Goal: Transaction & Acquisition: Purchase product/service

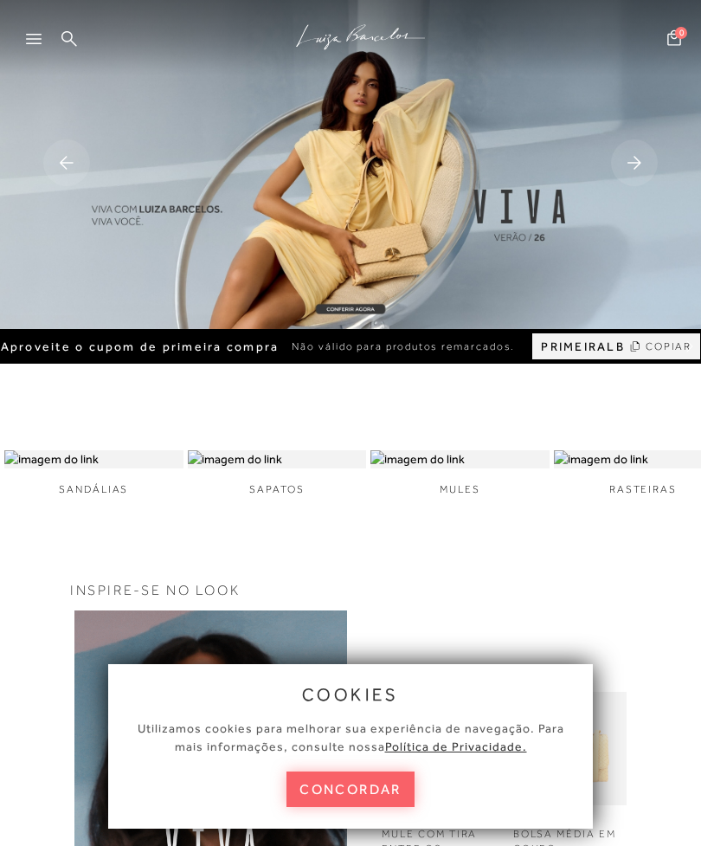
click at [343, 777] on button "concordar" at bounding box center [351, 788] width 128 height 35
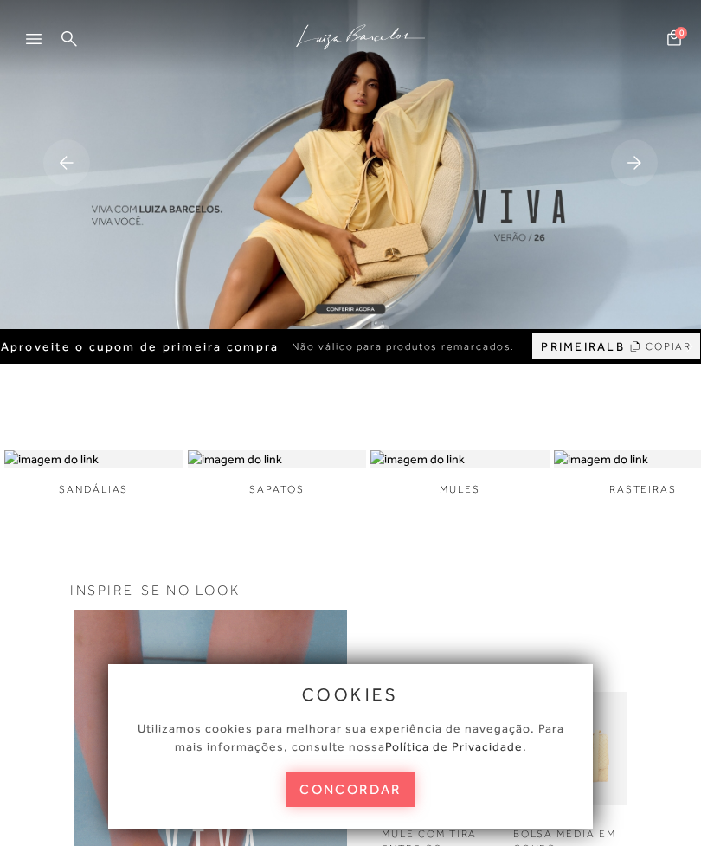
click at [355, 329] on img at bounding box center [350, 164] width 701 height 329
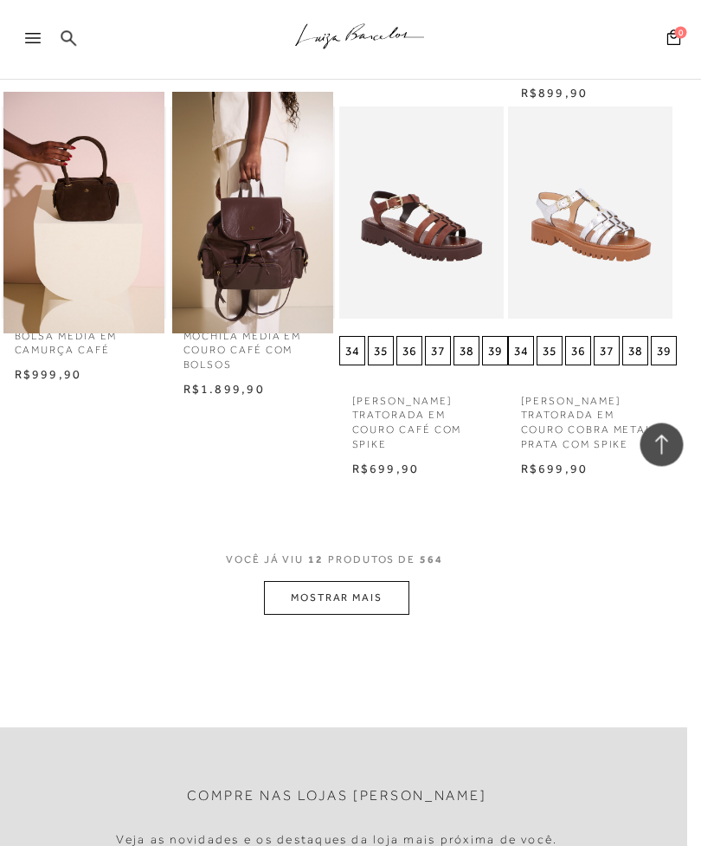
scroll to position [983, 14]
click at [293, 598] on button "MOSTRAR MAIS" at bounding box center [336, 598] width 145 height 34
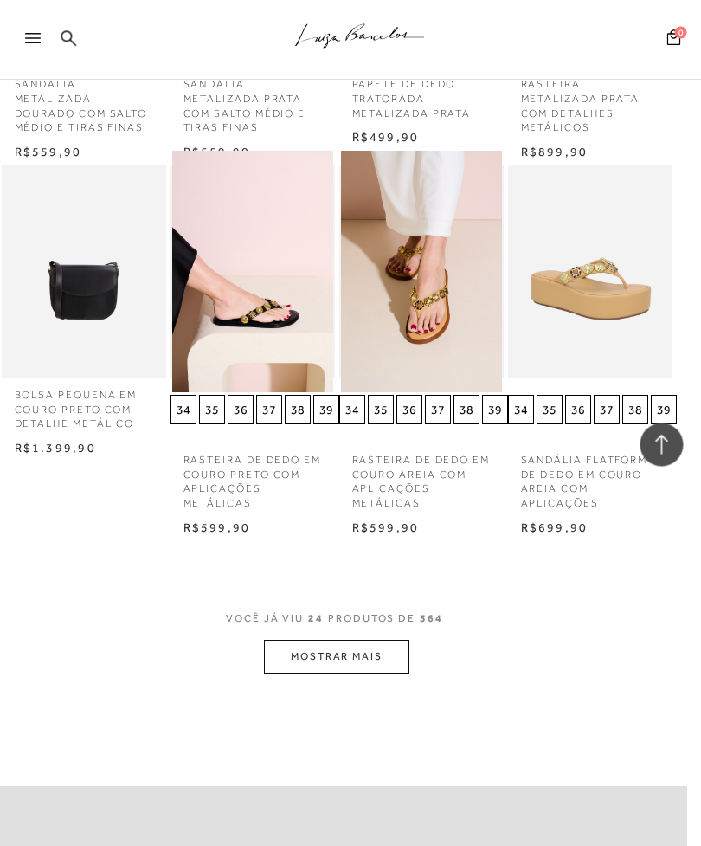
scroll to position [2065, 14]
click at [293, 644] on button "MOSTRAR MAIS" at bounding box center [336, 657] width 145 height 34
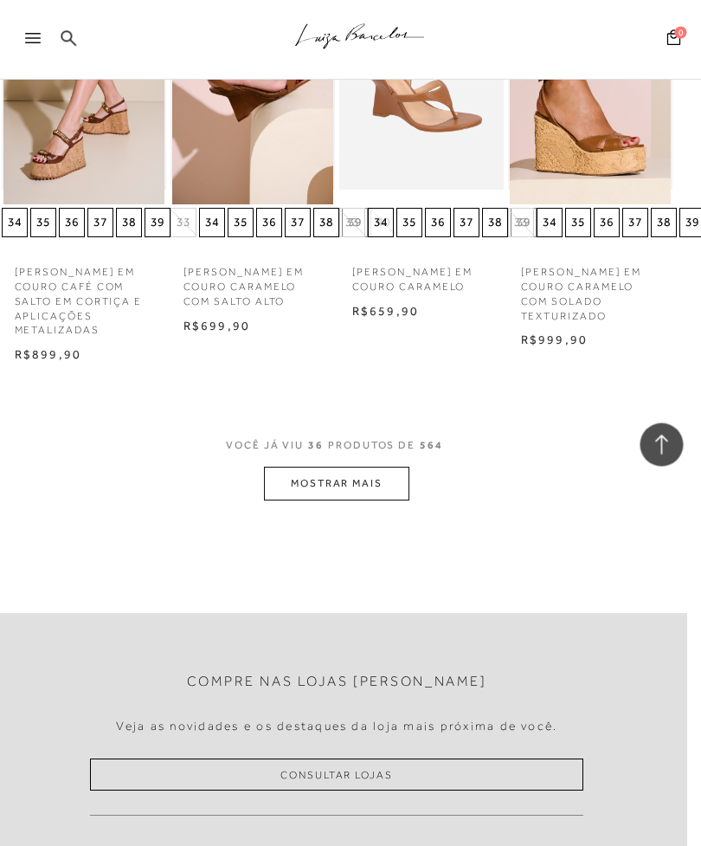
scroll to position [3379, 14]
click at [283, 467] on button "MOSTRAR MAIS" at bounding box center [336, 484] width 145 height 34
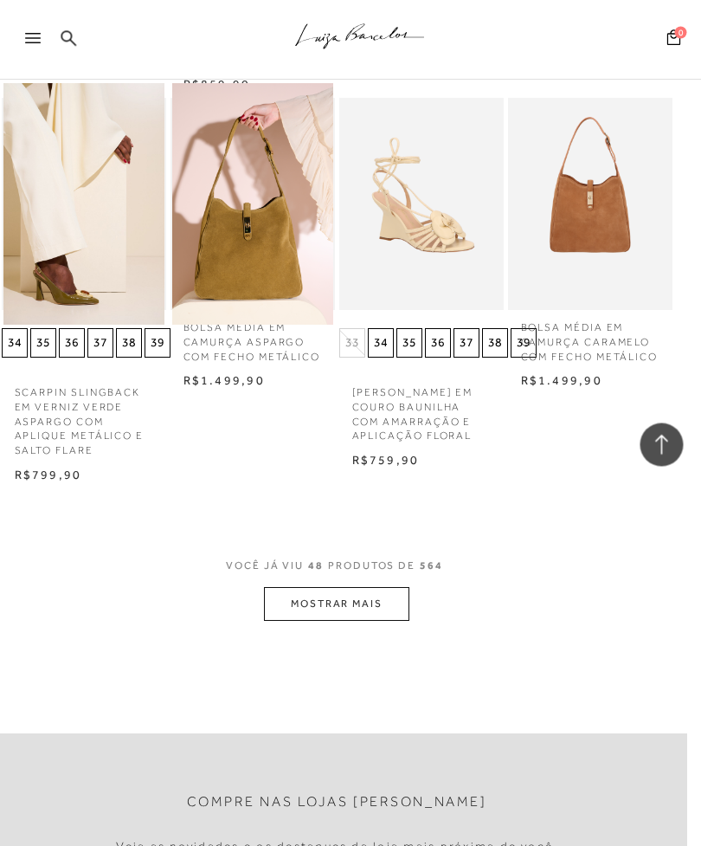
scroll to position [4460, 13]
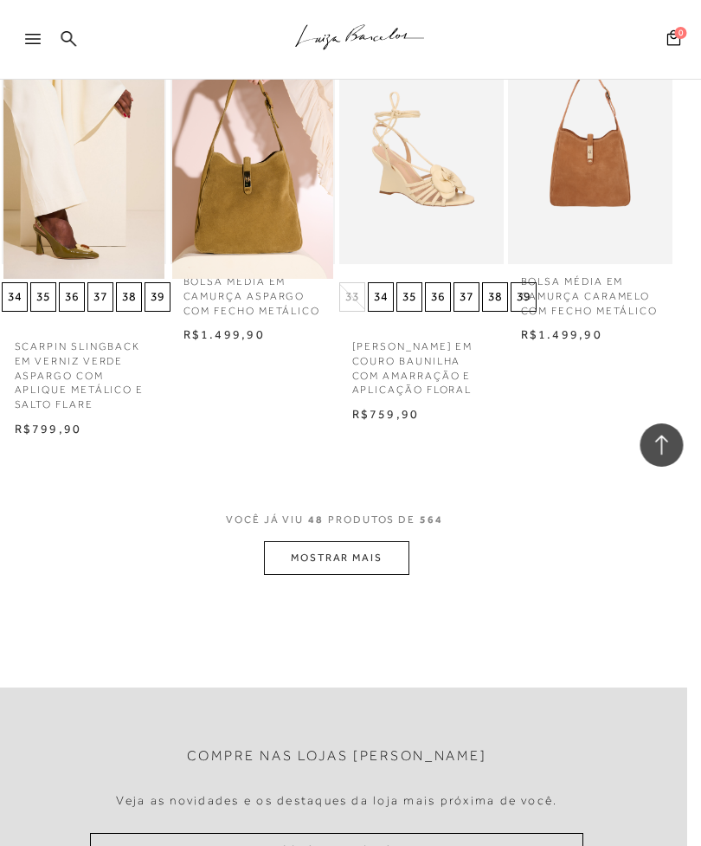
click at [271, 541] on button "MOSTRAR MAIS" at bounding box center [337, 558] width 145 height 34
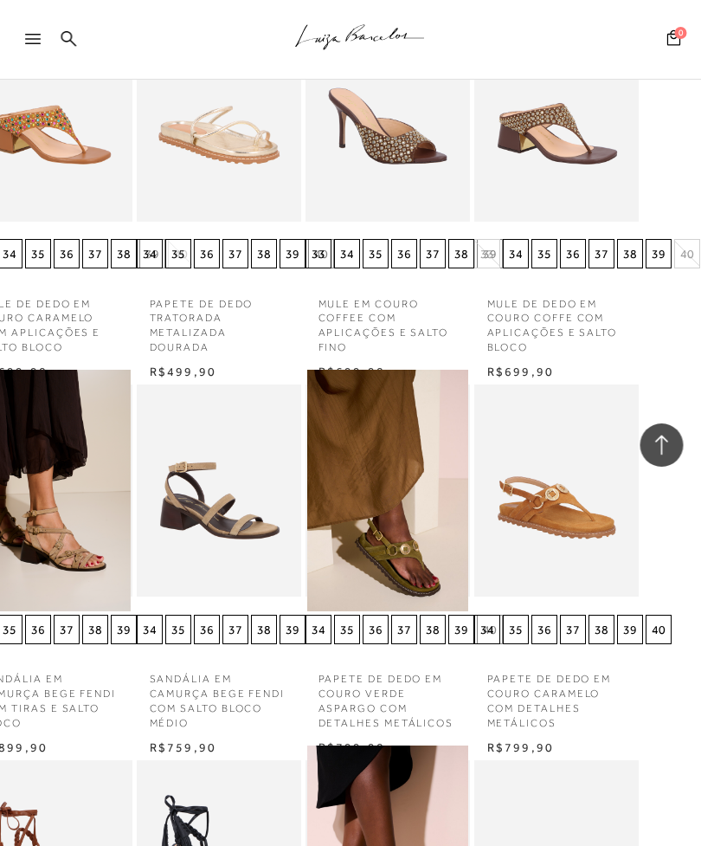
scroll to position [4971, 17]
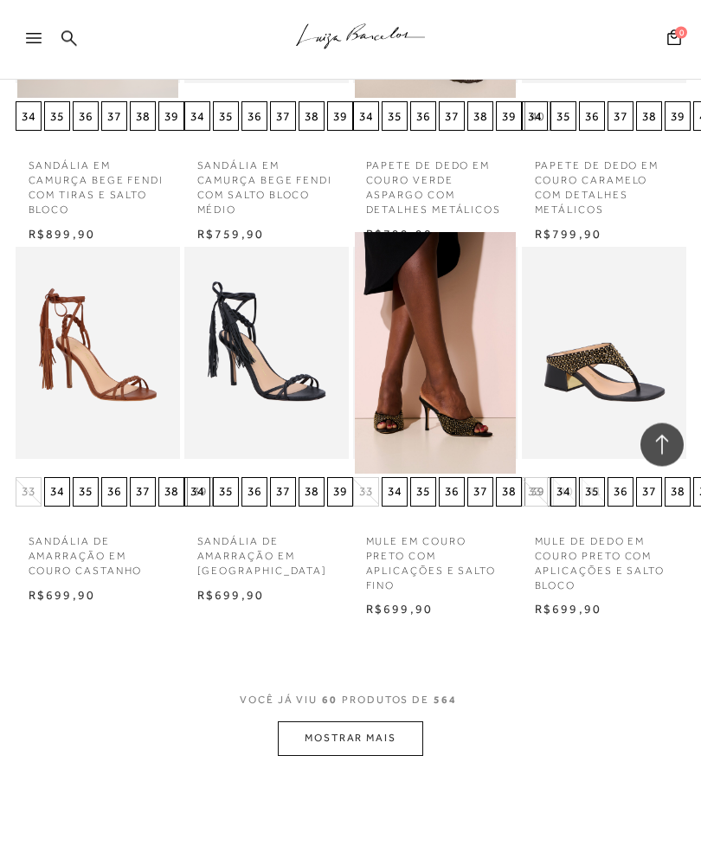
click at [297, 722] on button "MOSTRAR MAIS" at bounding box center [350, 739] width 145 height 34
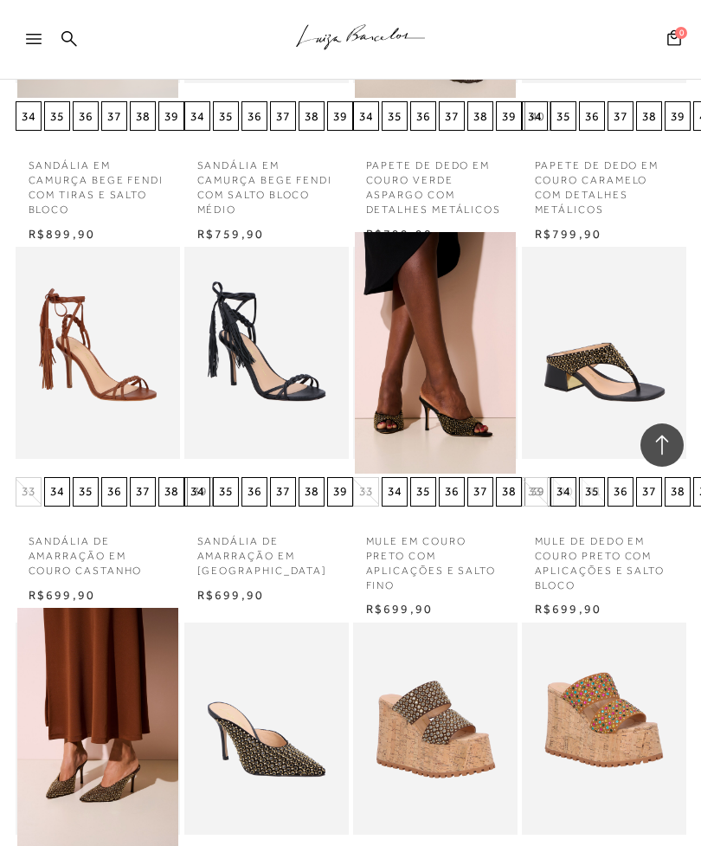
scroll to position [5513, 0]
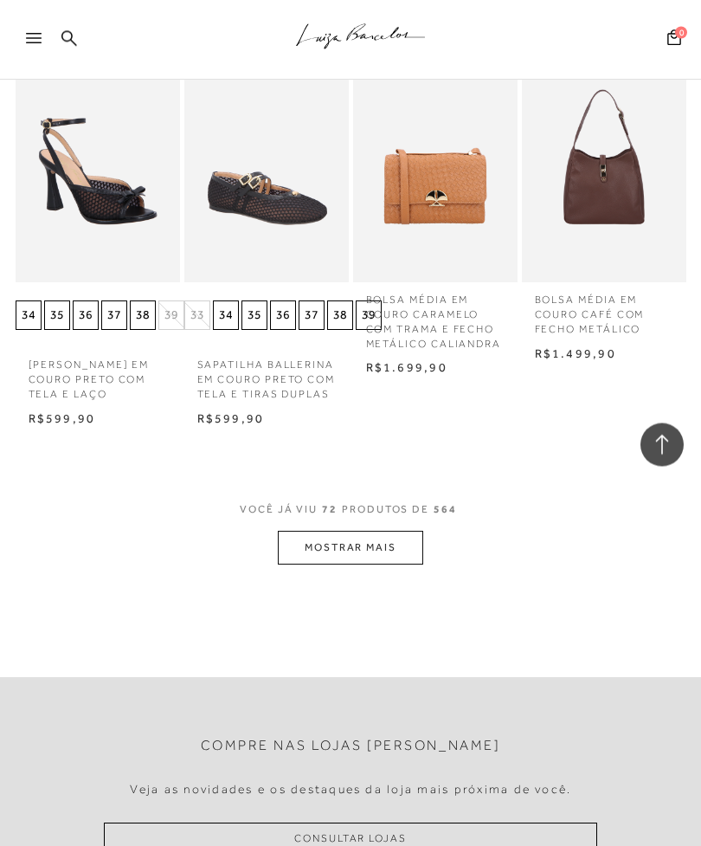
click at [299, 532] on button "MOSTRAR MAIS" at bounding box center [350, 549] width 145 height 34
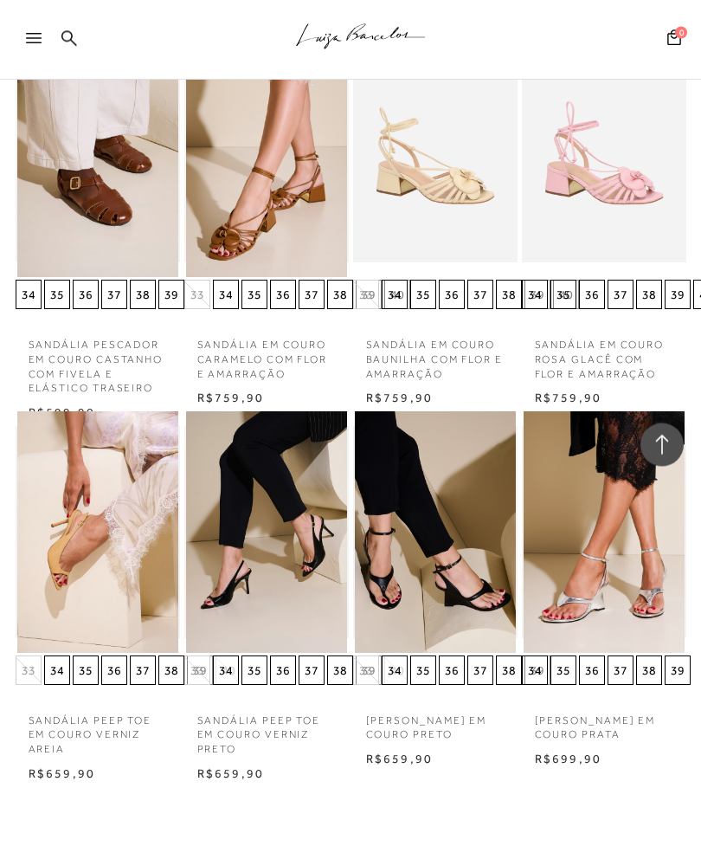
scroll to position [7495, 0]
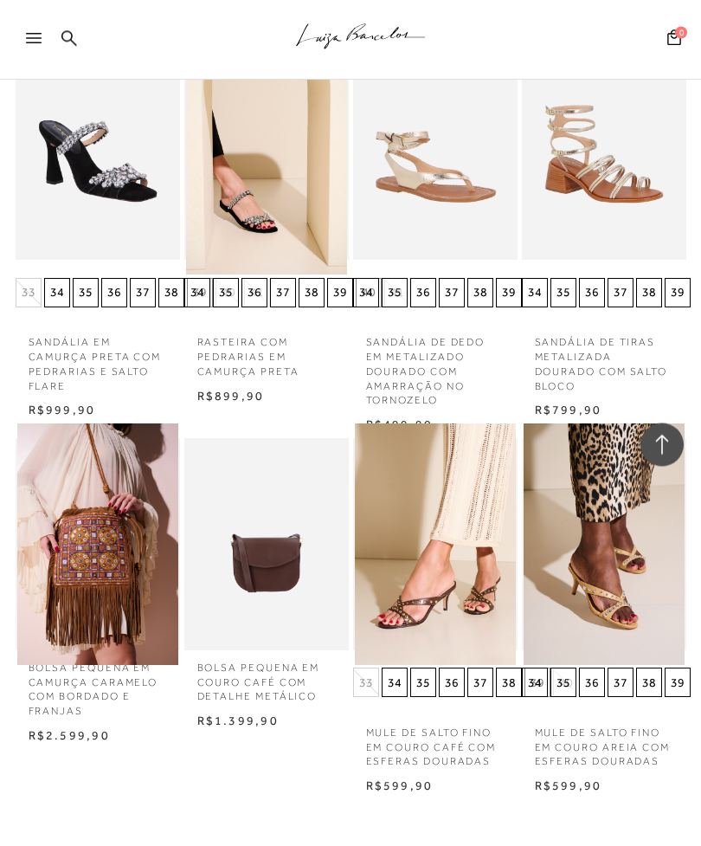
scroll to position [8666, 0]
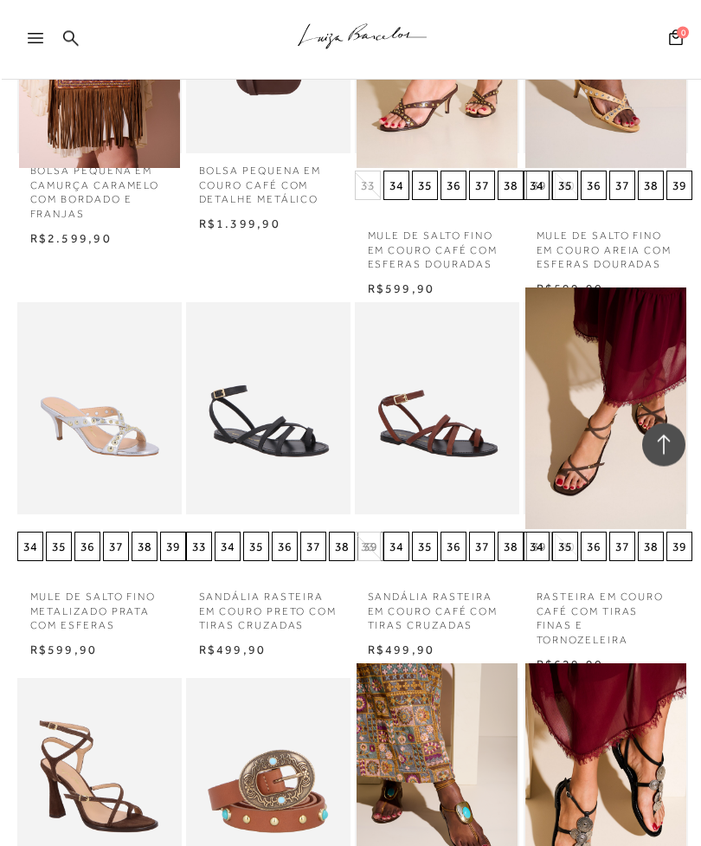
scroll to position [9119, 0]
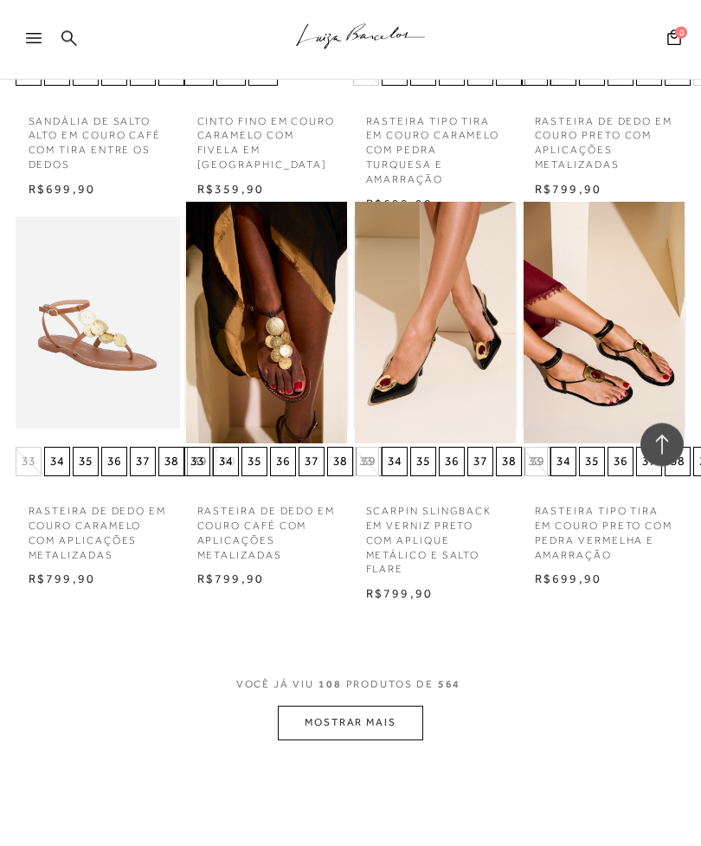
click at [297, 706] on button "MOSTRAR MAIS" at bounding box center [350, 723] width 145 height 34
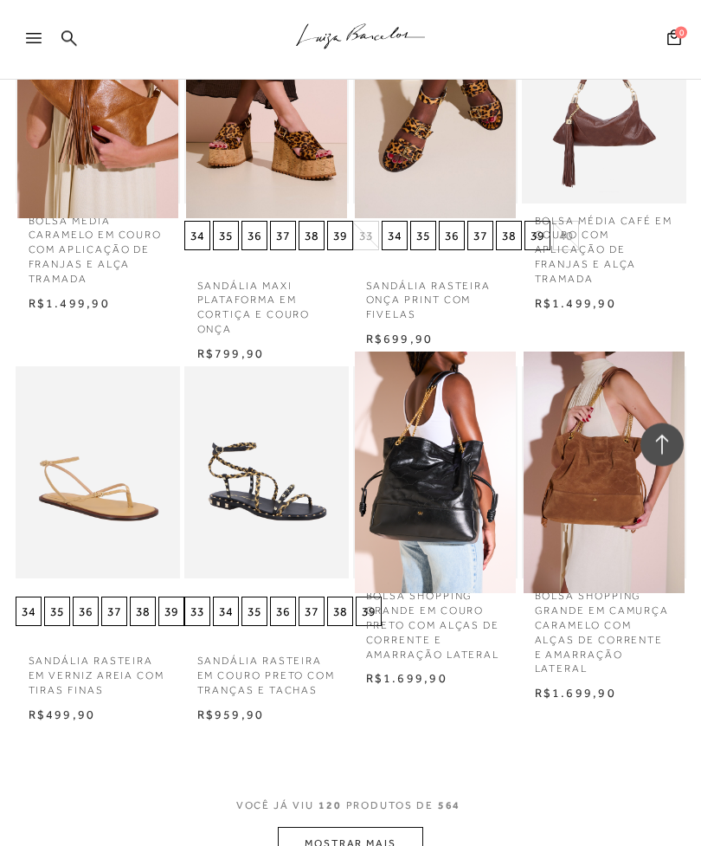
scroll to position [11002, 0]
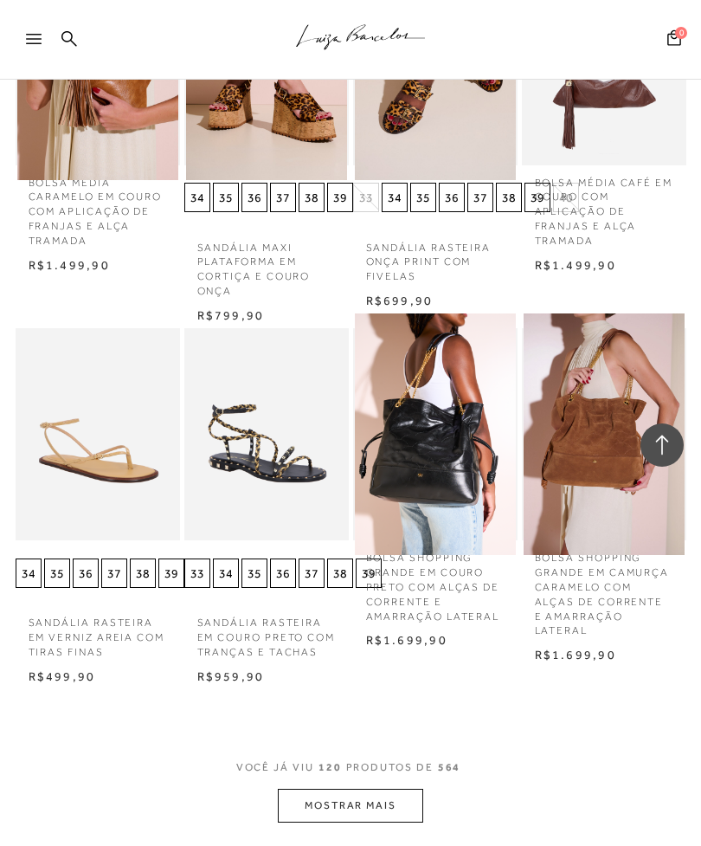
click at [311, 789] on button "MOSTRAR MAIS" at bounding box center [350, 806] width 145 height 34
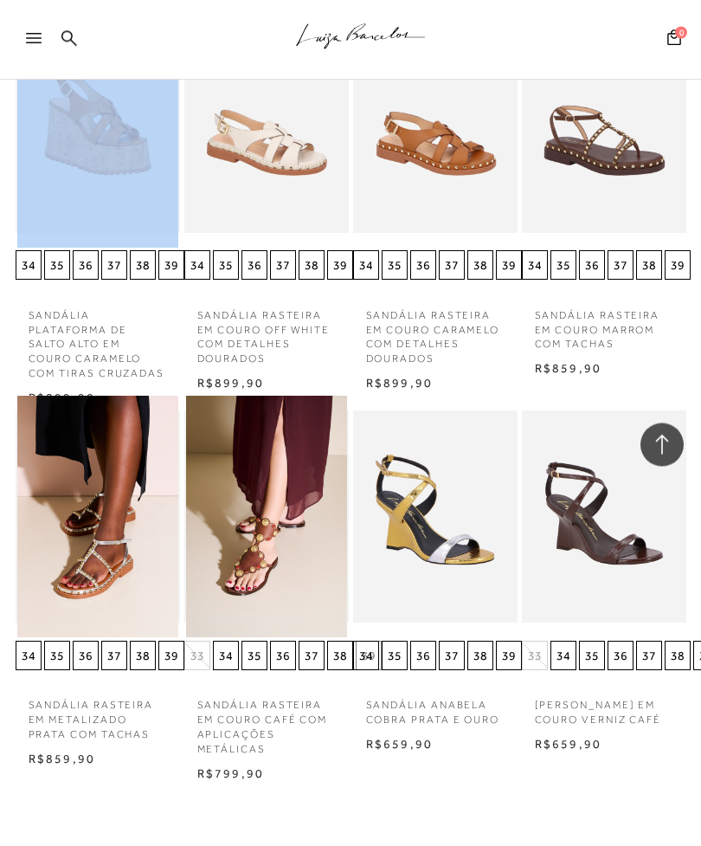
scroll to position [11626, 0]
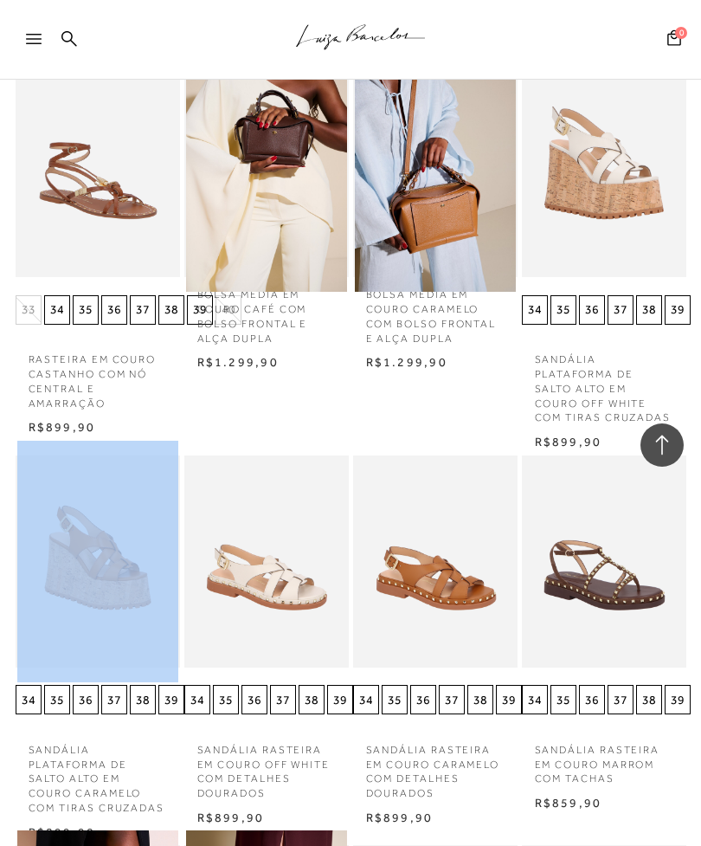
click at [32, 51] on div at bounding box center [41, 44] width 31 height 26
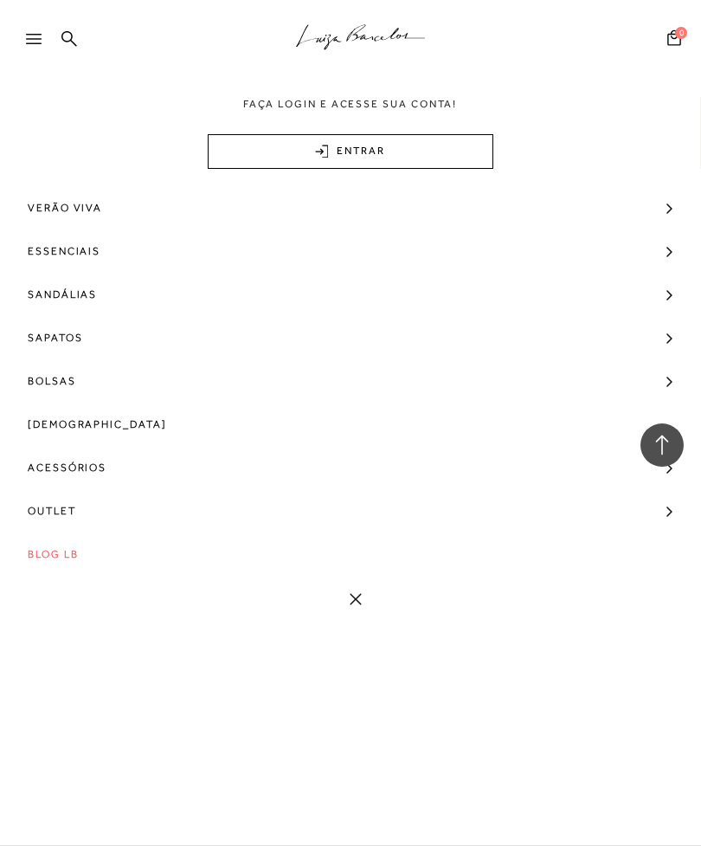
click at [33, 53] on div at bounding box center [41, 44] width 31 height 26
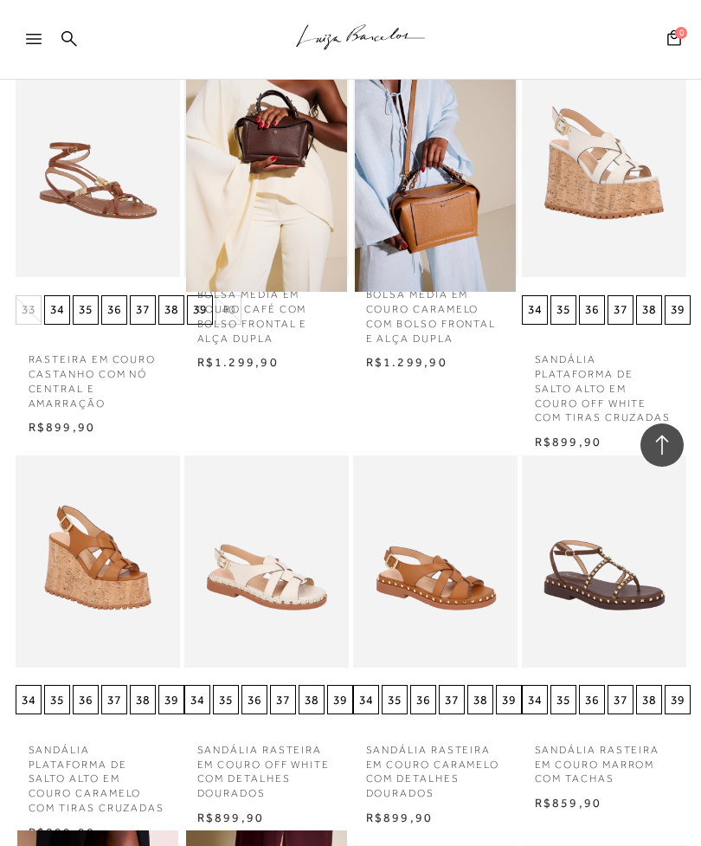
click at [27, 55] on div at bounding box center [41, 44] width 31 height 26
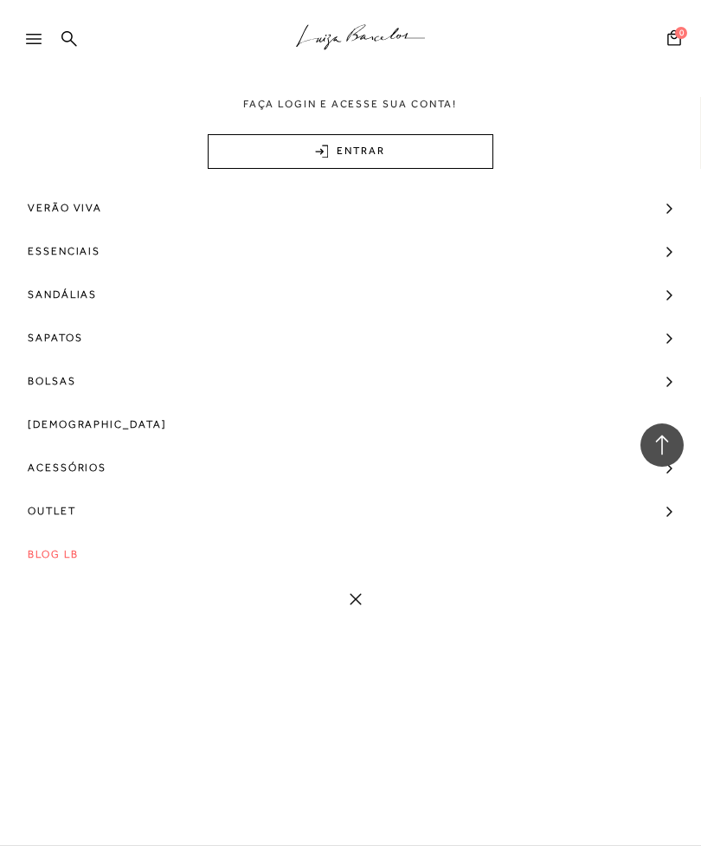
click at [71, 38] on icon at bounding box center [69, 38] width 16 height 16
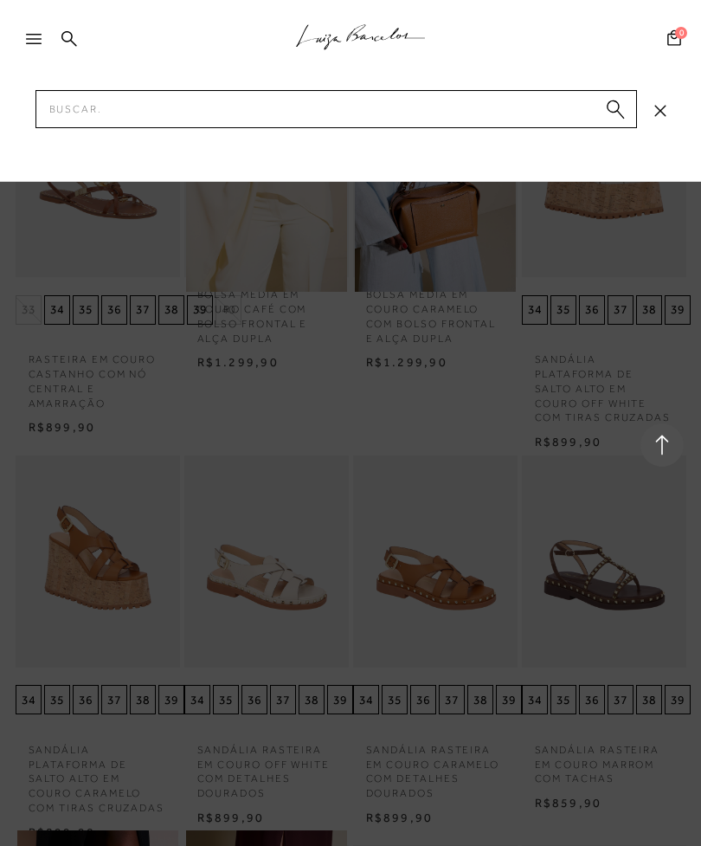
scroll to position [11625, 0]
click at [55, 42] on div at bounding box center [41, 44] width 31 height 26
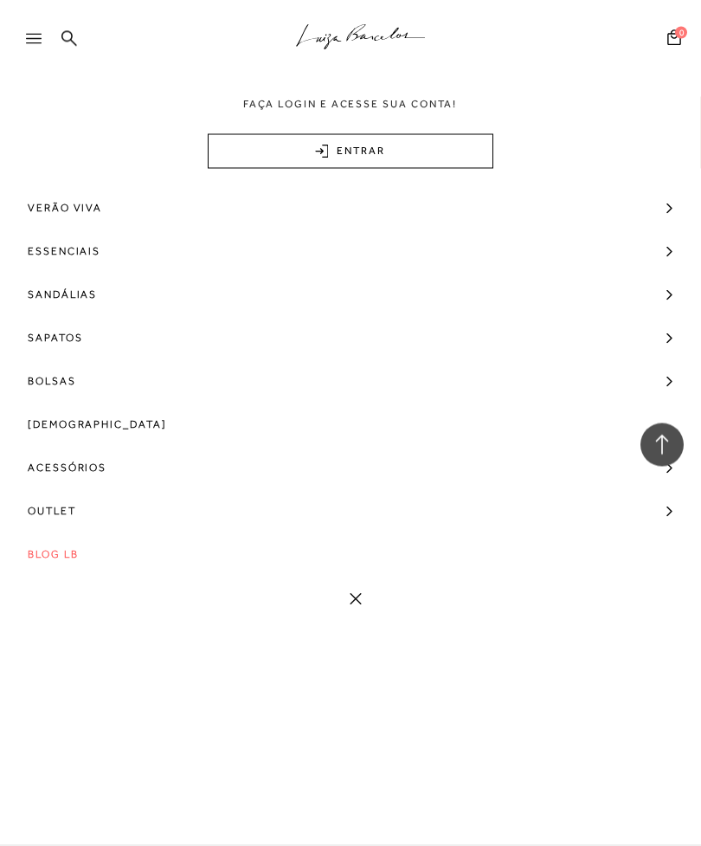
click at [62, 43] on icon at bounding box center [69, 38] width 16 height 16
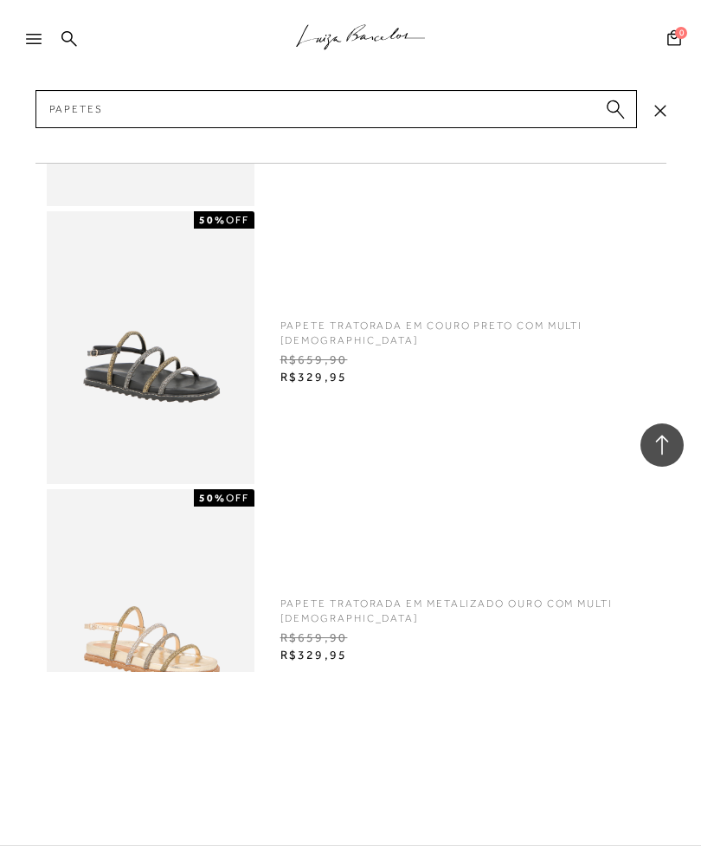
type input "Papetes"
click at [615, 100] on circle "submit" at bounding box center [613, 106] width 12 height 12
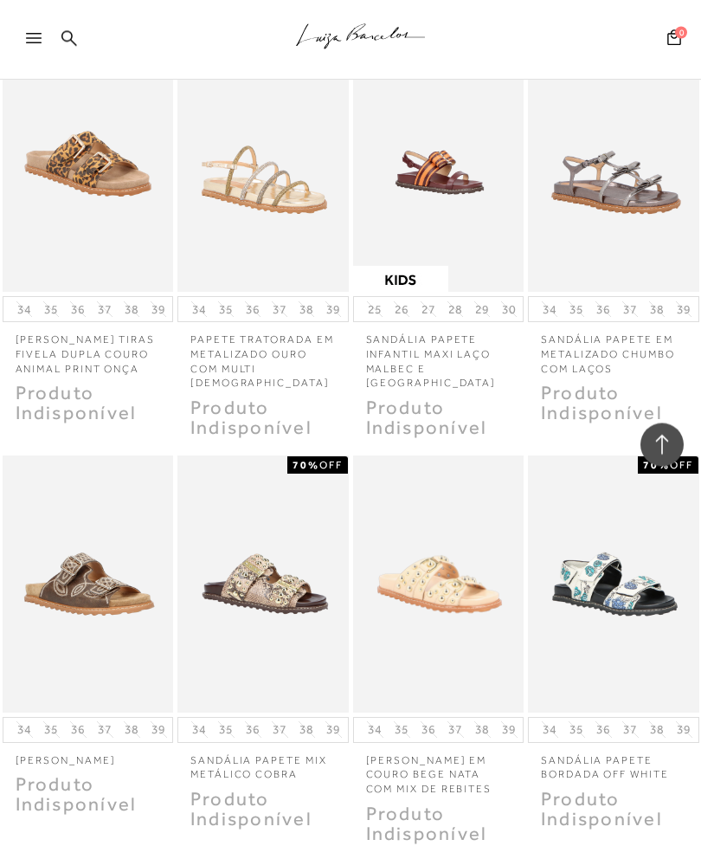
scroll to position [4140, 0]
